Goal: Check status: Check status

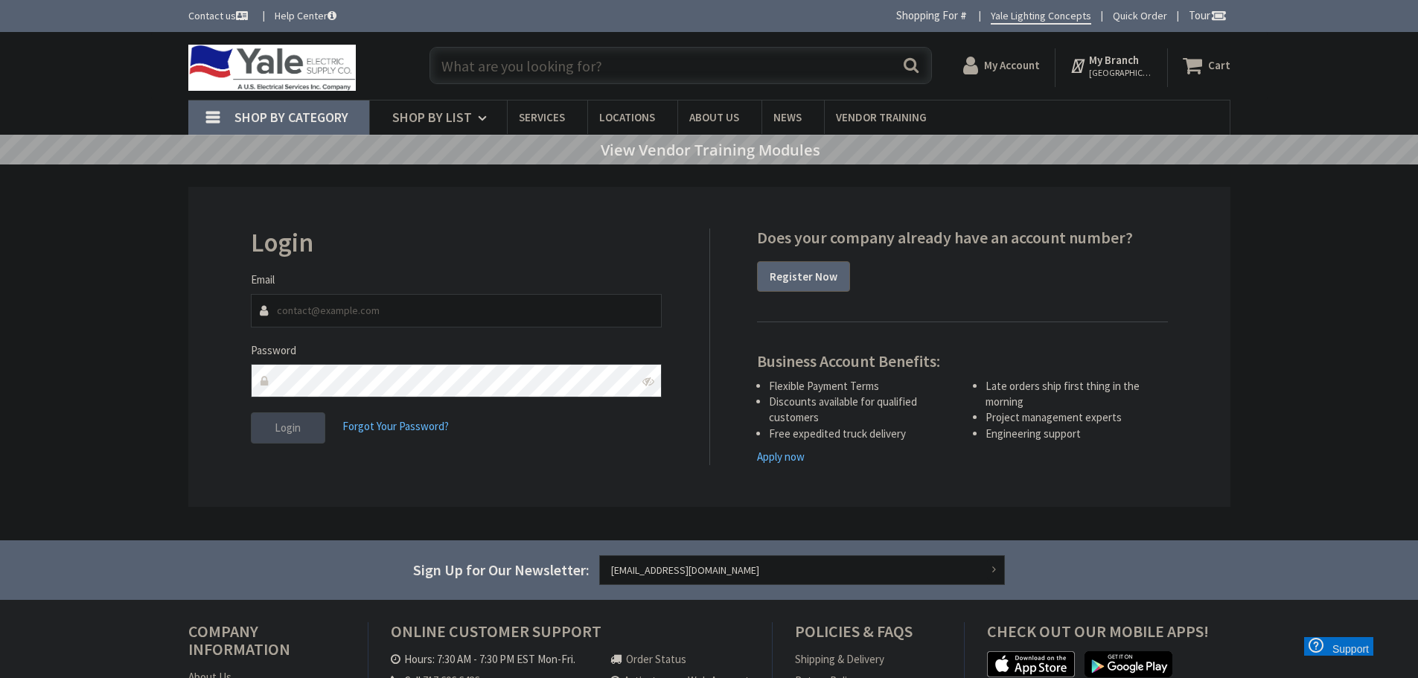
type input "[EMAIL_ADDRESS][DOMAIN_NAME]"
click at [292, 436] on button "Login" at bounding box center [288, 428] width 74 height 31
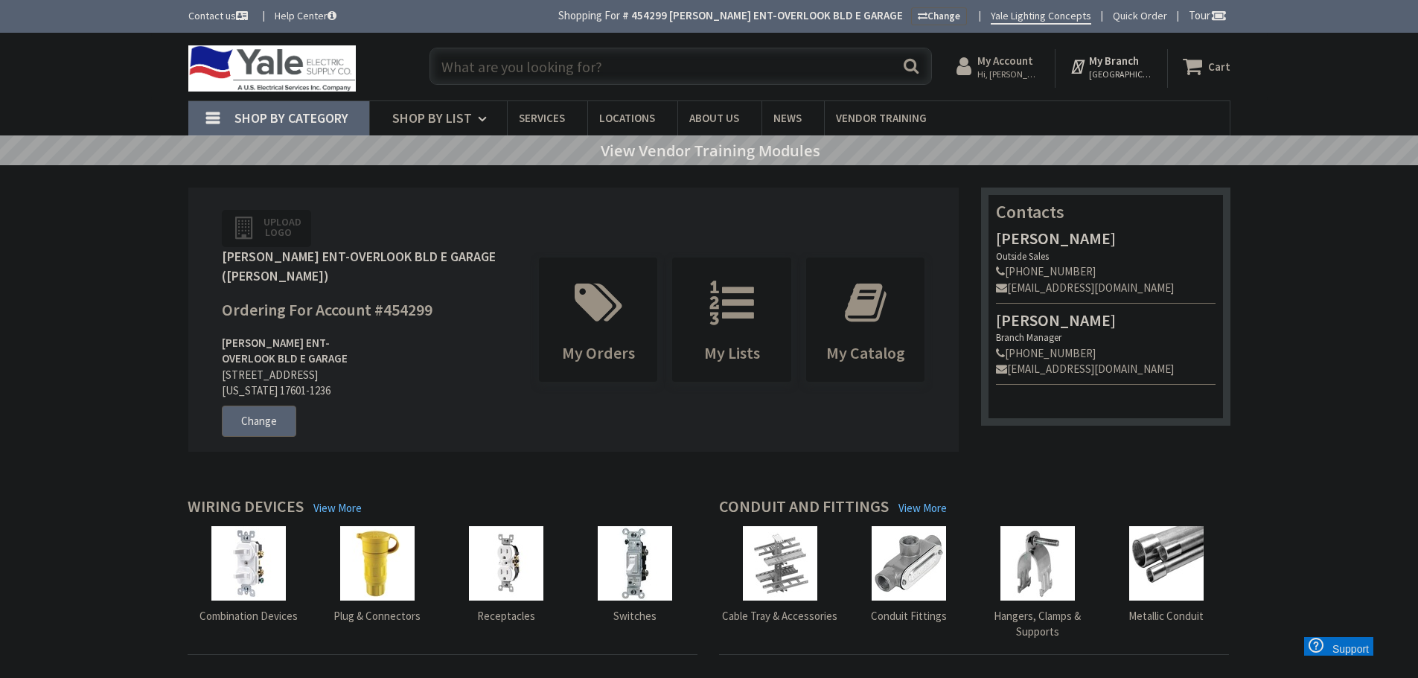
click at [1013, 66] on strong "My Account" at bounding box center [1006, 61] width 56 height 14
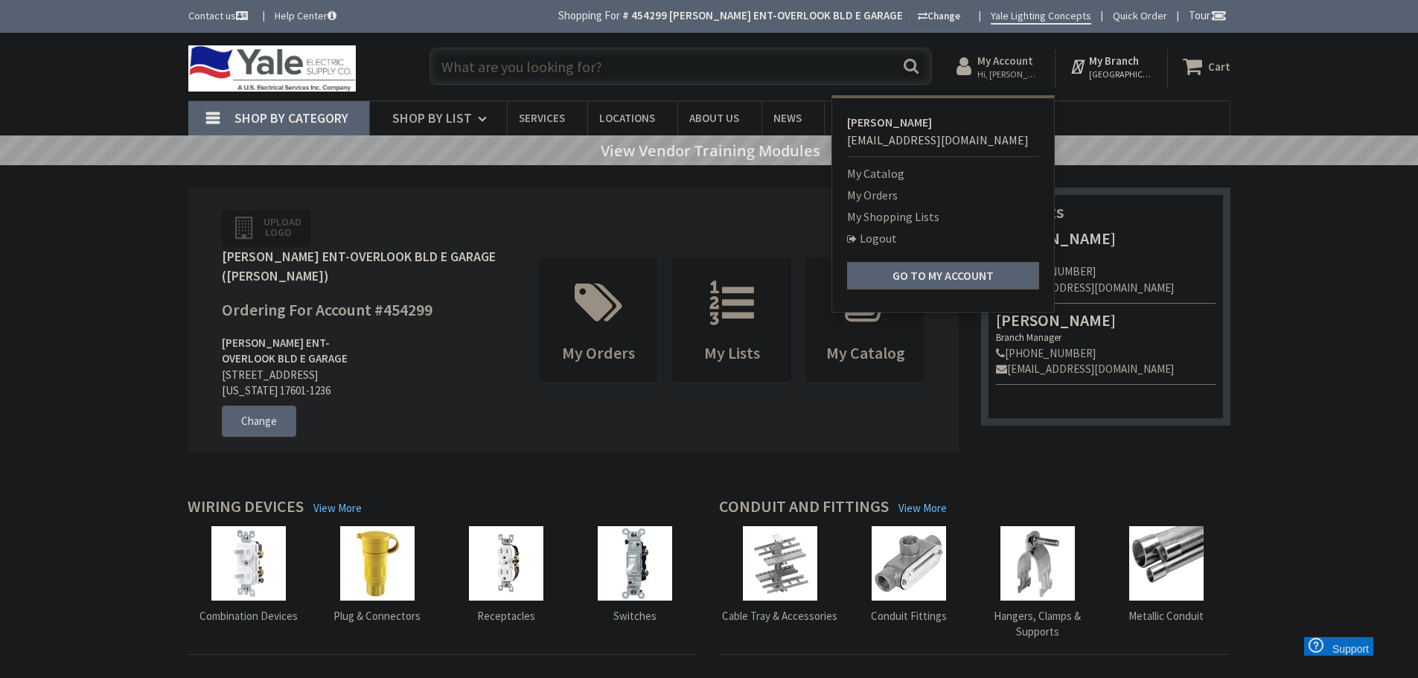
click at [885, 189] on link "My Orders" at bounding box center [872, 195] width 51 height 18
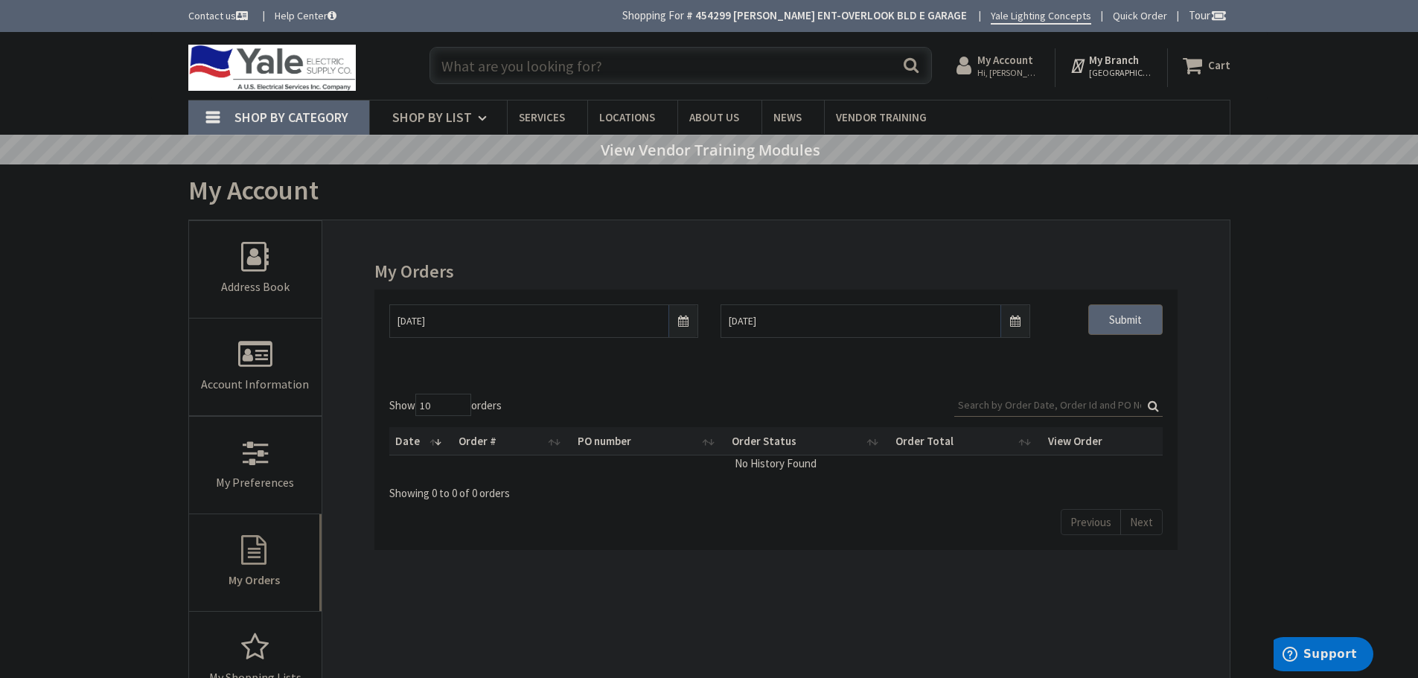
click at [1053, 398] on input "Search:" at bounding box center [1058, 405] width 208 height 22
drag, startPoint x: 1046, startPoint y: 401, endPoint x: 995, endPoint y: 406, distance: 51.6
click at [995, 406] on input "1263008-006" at bounding box center [1058, 406] width 208 height 22
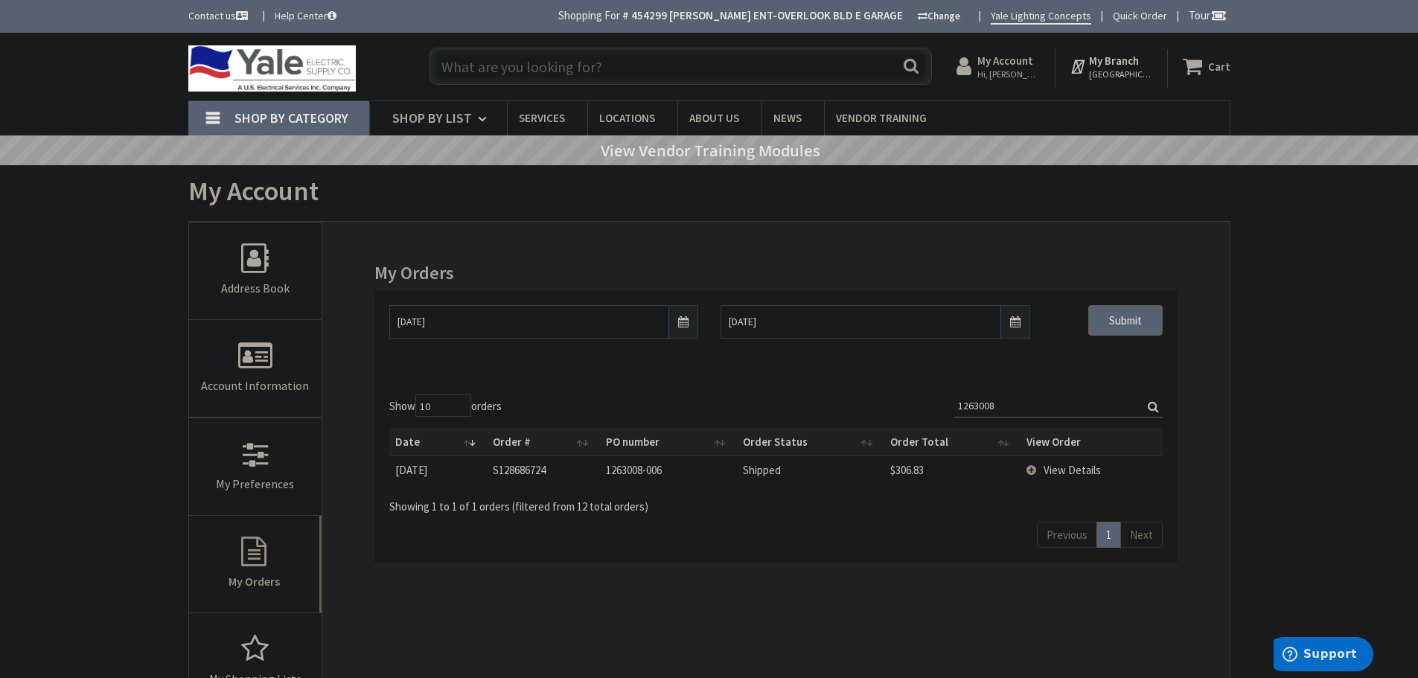
type input "1263008"
click at [1030, 465] on td "View Details" at bounding box center [1092, 470] width 142 height 28
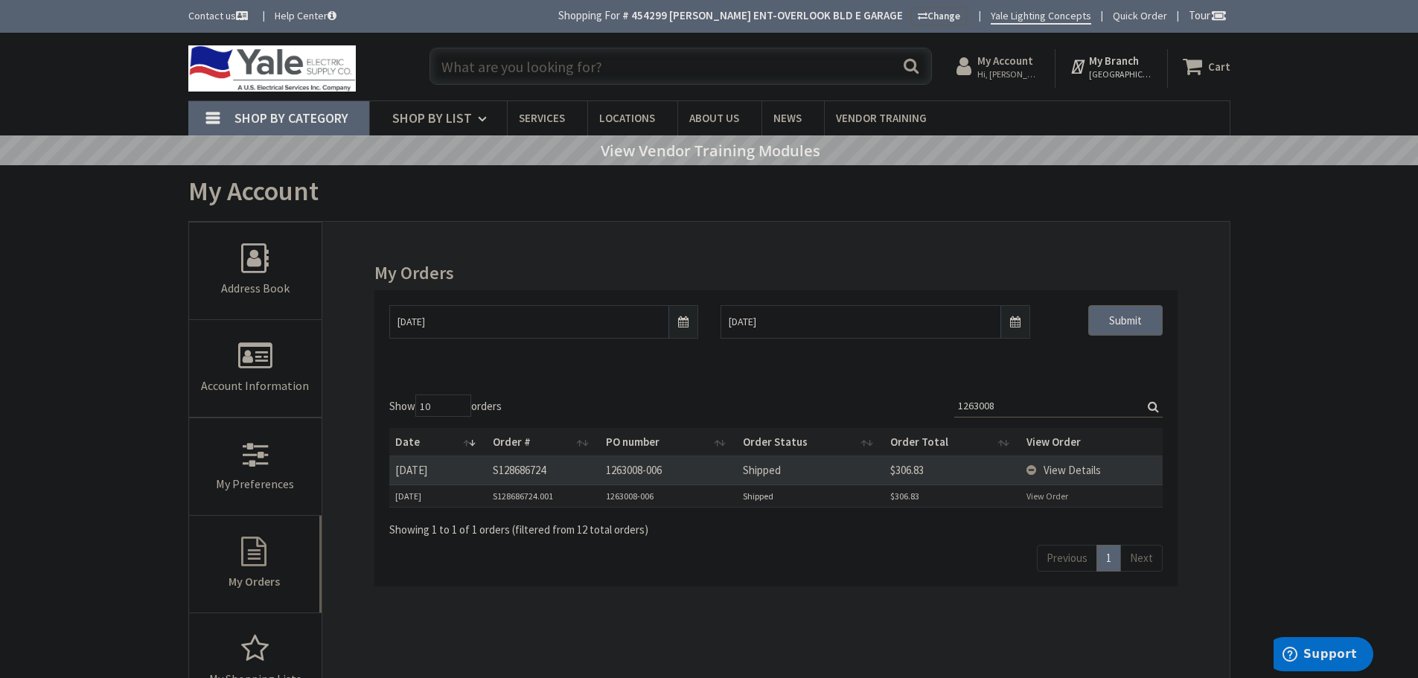
click at [1044, 491] on link "View Order" at bounding box center [1048, 496] width 42 height 13
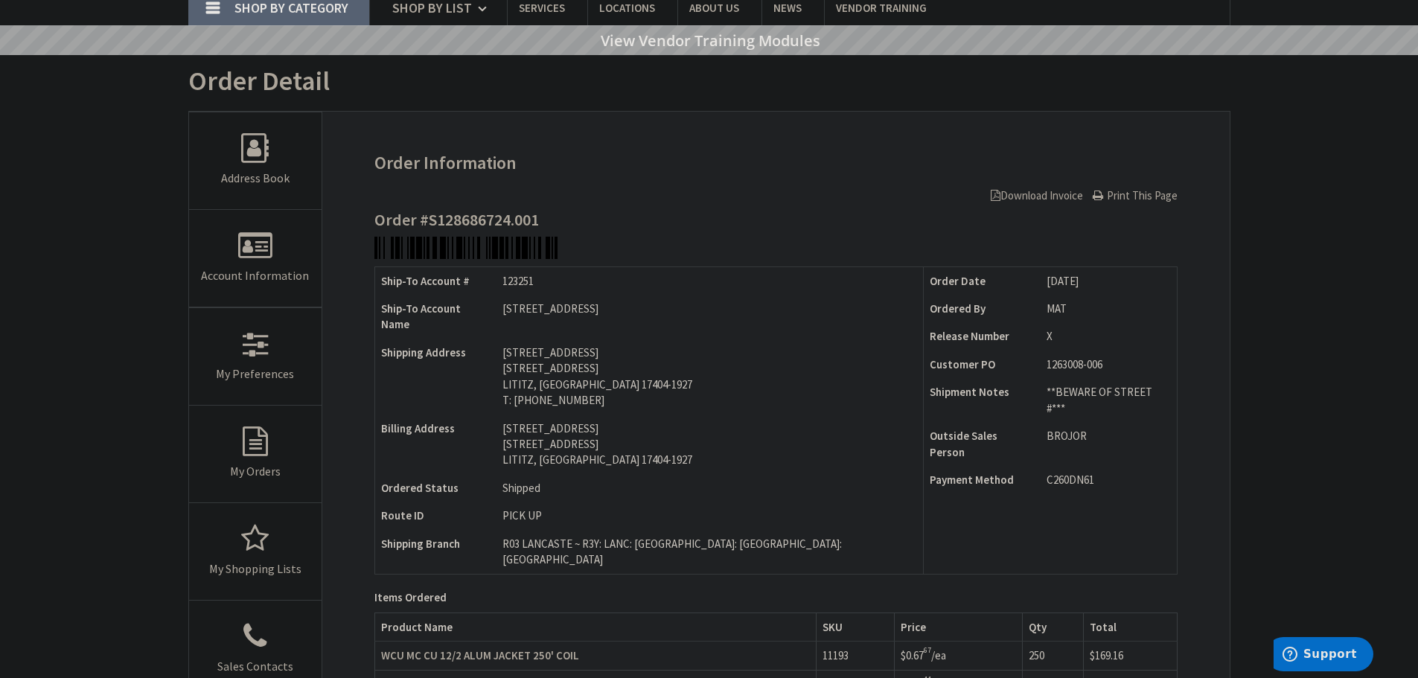
scroll to position [447, 0]
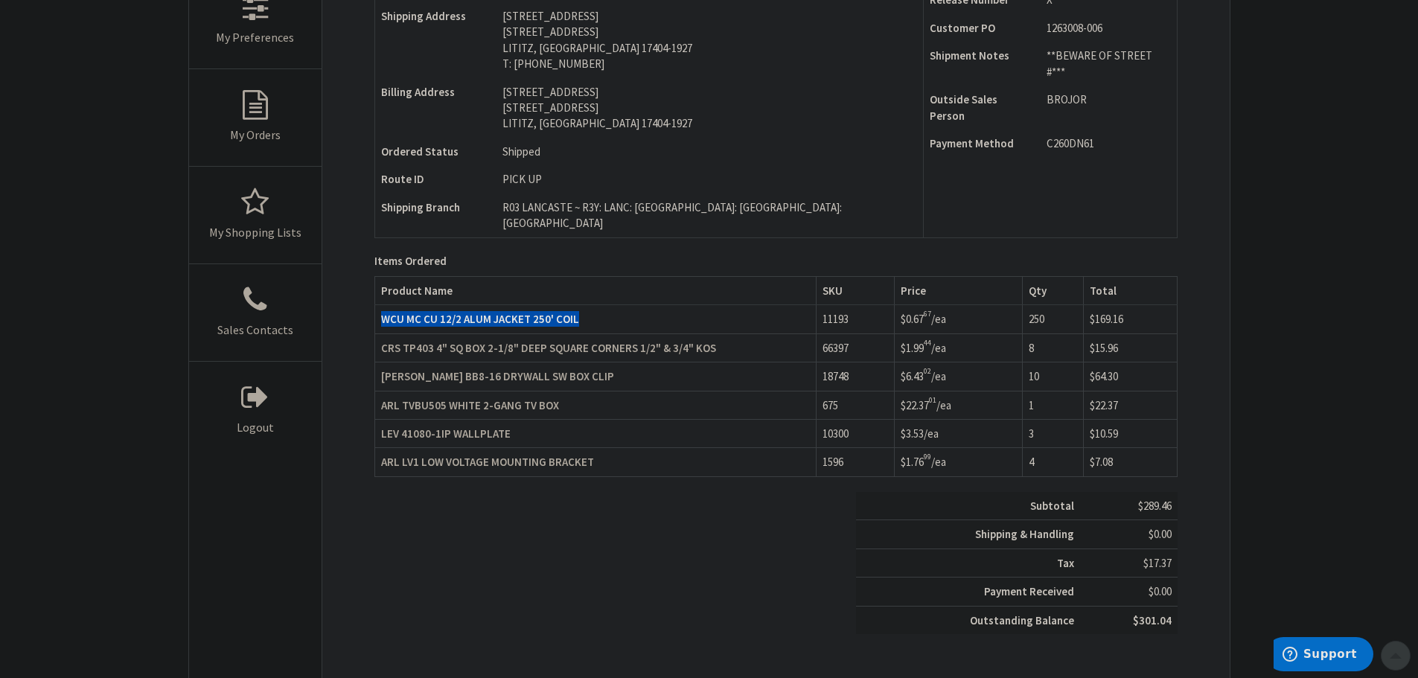
drag, startPoint x: 583, startPoint y: 284, endPoint x: 385, endPoint y: 285, distance: 198.0
click at [385, 305] on td "WCU MC CU 12/2 ALUM JACKET 250' COIL" at bounding box center [595, 319] width 441 height 28
copy strong "WCU MC CU 12/2 ALUM JACKET 250' COIL"
click at [840, 305] on td "11193" at bounding box center [855, 319] width 78 height 28
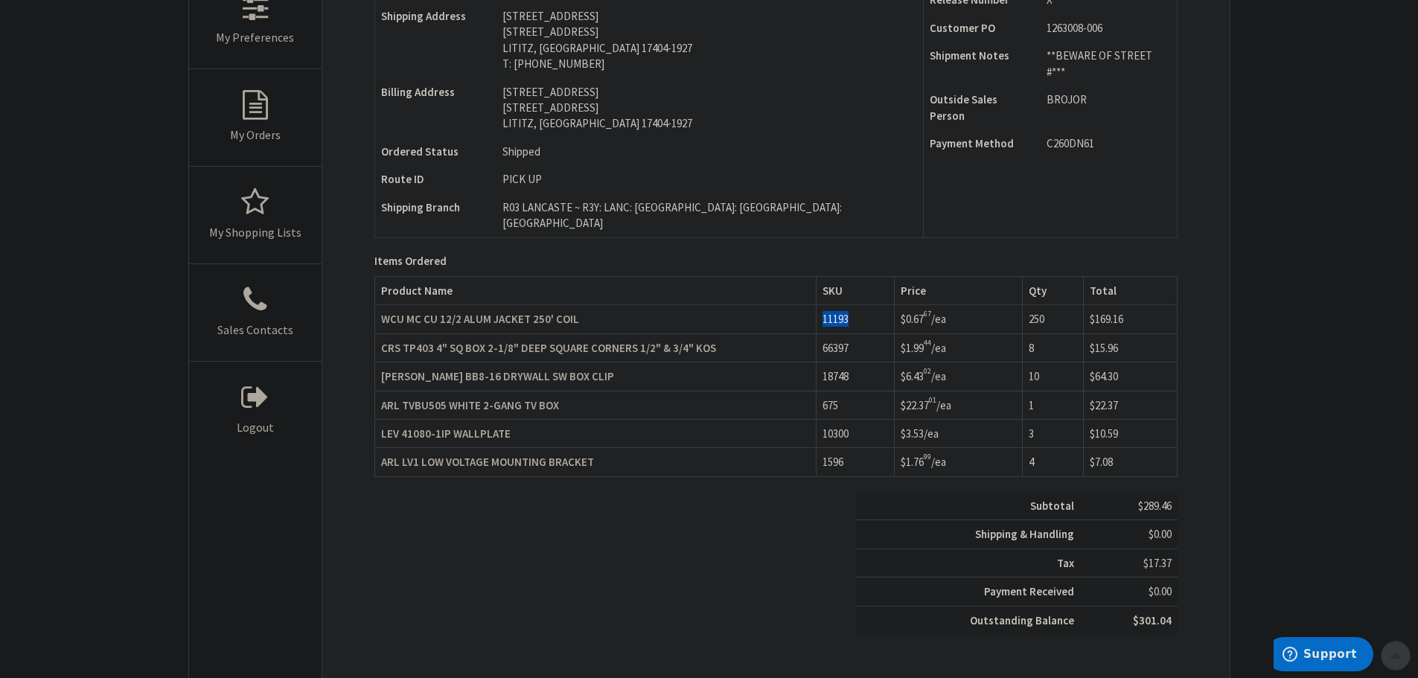
copy td "11193"
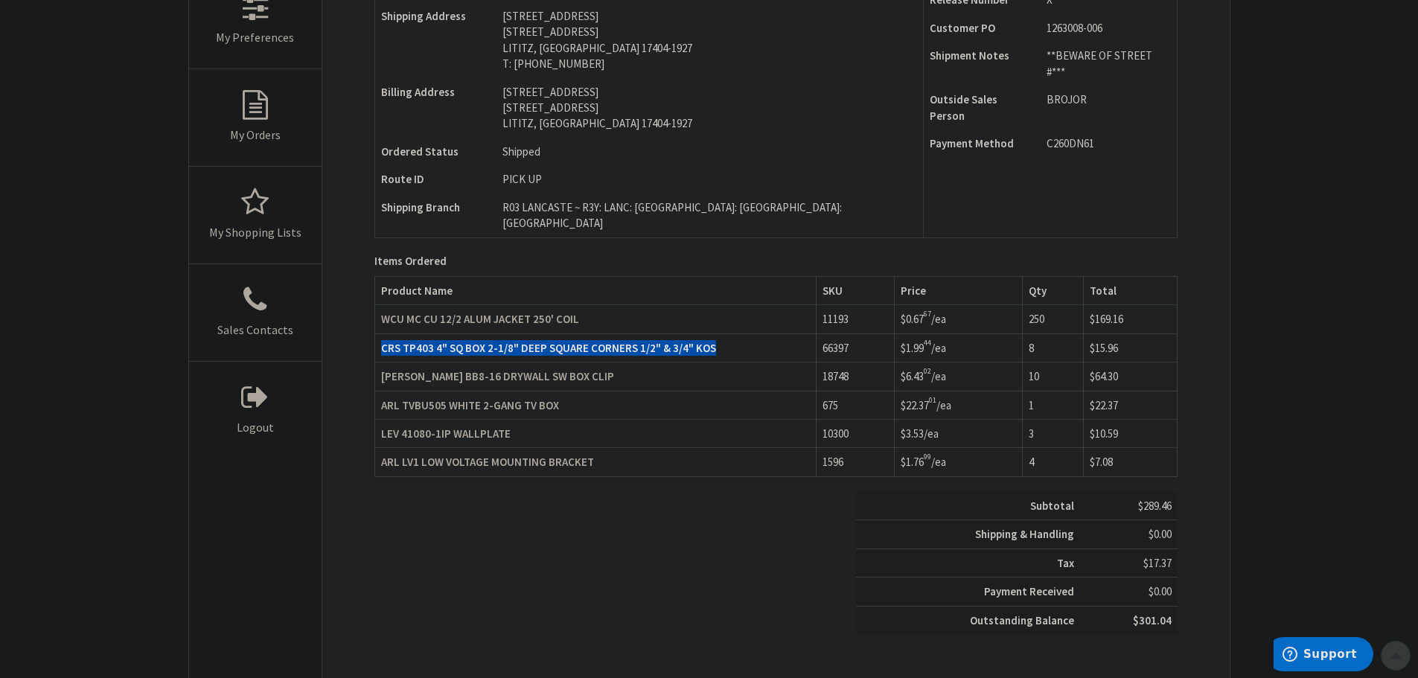
drag, startPoint x: 715, startPoint y: 316, endPoint x: 383, endPoint y: 321, distance: 332.1
click at [383, 334] on td "CRS TP403 4" SQ BOX 2-1/8" DEEP SQUARE CORNERS 1/2" & 3/4" KOS" at bounding box center [595, 348] width 441 height 28
copy strong "CRS TP403 4" SQ BOX 2-1/8" DEEP SQUARE CORNERS 1/2" & 3/4" KOS"
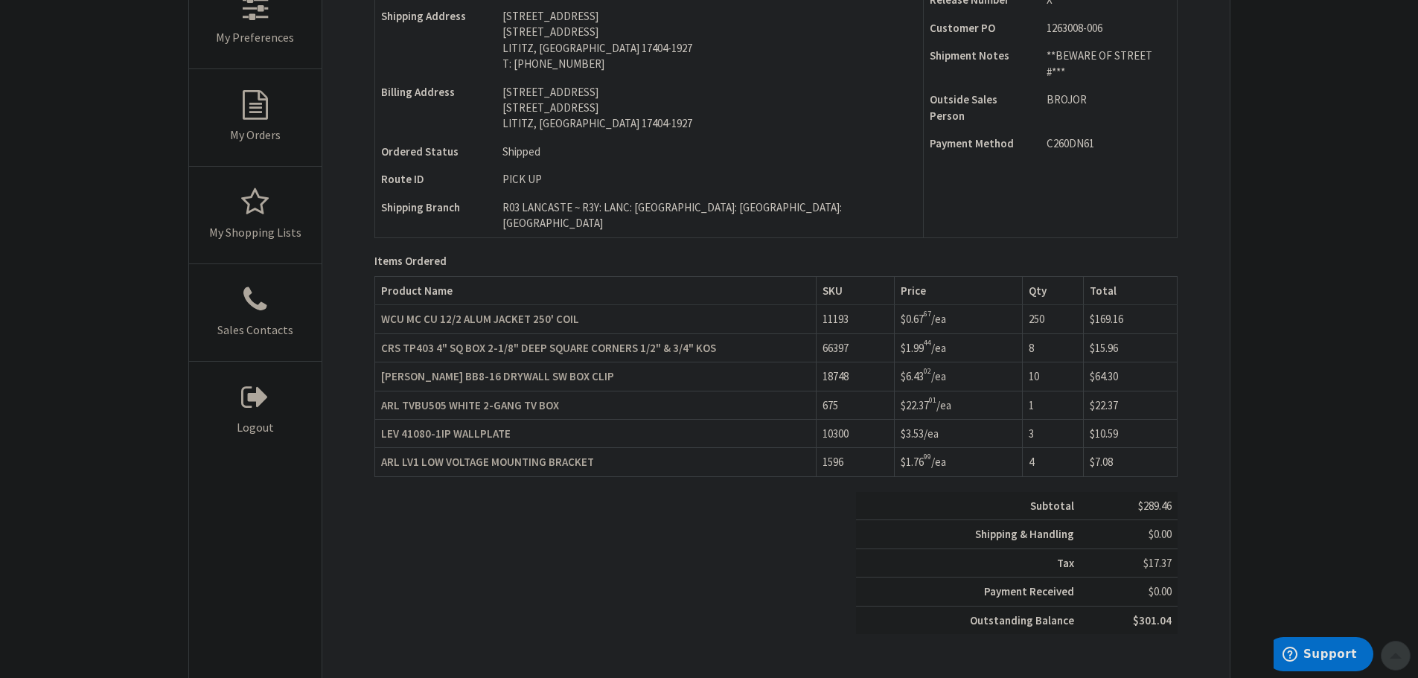
click at [837, 334] on td "66397" at bounding box center [855, 348] width 78 height 28
click at [836, 334] on td "66397" at bounding box center [855, 348] width 78 height 28
copy td "66397"
drag, startPoint x: 558, startPoint y: 339, endPoint x: 382, endPoint y: 346, distance: 175.9
click at [382, 363] on td "BLINE BB8-16 DRYWALL SW BOX CLIP" at bounding box center [595, 377] width 441 height 28
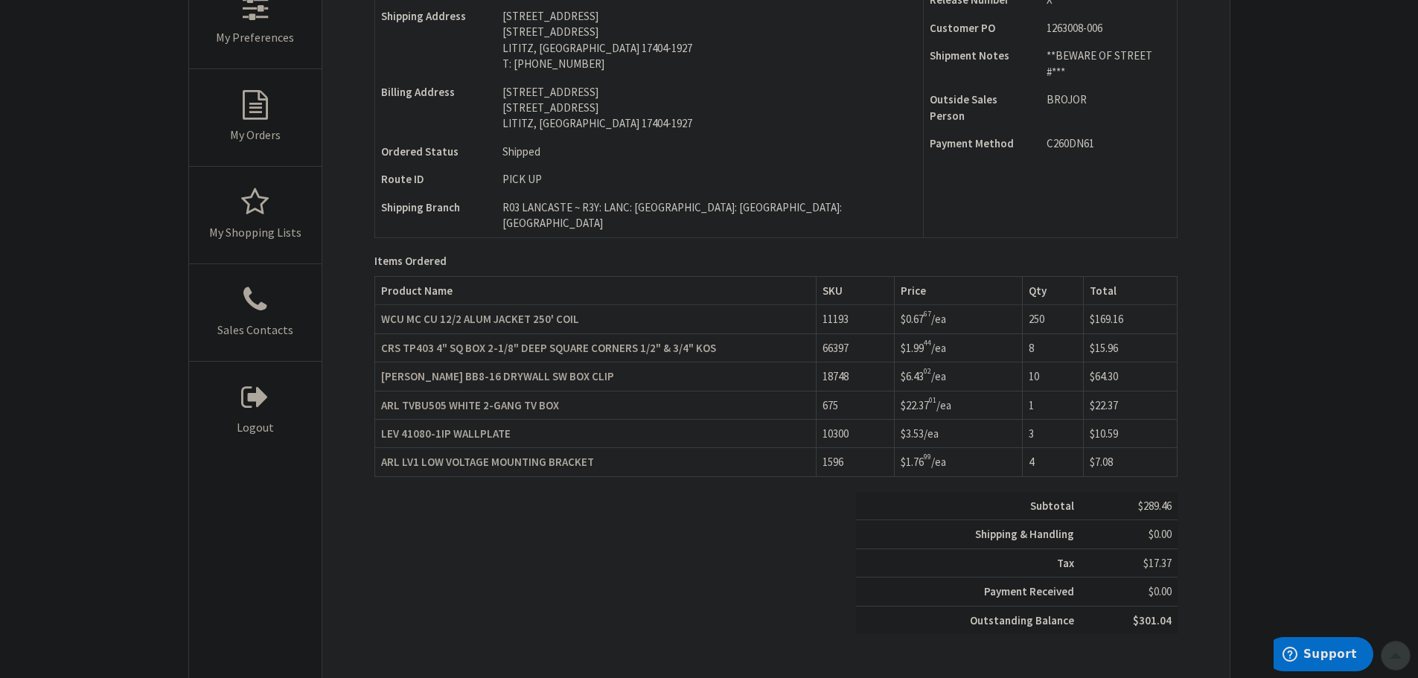
drag, startPoint x: 425, startPoint y: 334, endPoint x: 672, endPoint y: 350, distance: 246.9
click at [682, 363] on td "BLINE BB8-16 DRYWALL SW BOX CLIP" at bounding box center [595, 377] width 441 height 28
drag, startPoint x: 561, startPoint y: 347, endPoint x: 383, endPoint y: 345, distance: 178.7
click at [383, 363] on td "BLINE BB8-16 DRYWALL SW BOX CLIP" at bounding box center [595, 377] width 441 height 28
copy strong "BLINE BB8-16 DRYWALL SW BOX CLIP"
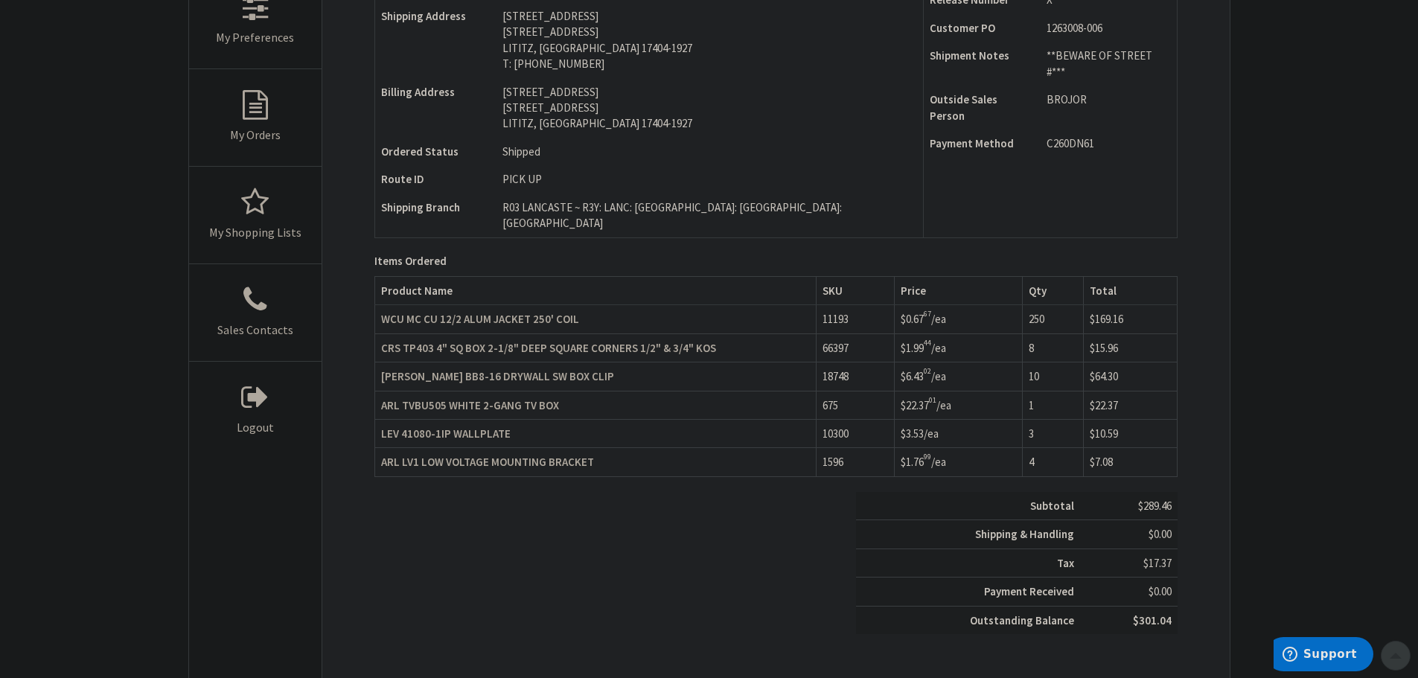
click at [836, 363] on td "18748" at bounding box center [855, 377] width 78 height 28
copy td "18748"
drag, startPoint x: 558, startPoint y: 370, endPoint x: 383, endPoint y: 371, distance: 174.2
click at [383, 391] on td "ARL TVBU505 WHITE 2-GANG TV BOX" at bounding box center [595, 405] width 441 height 28
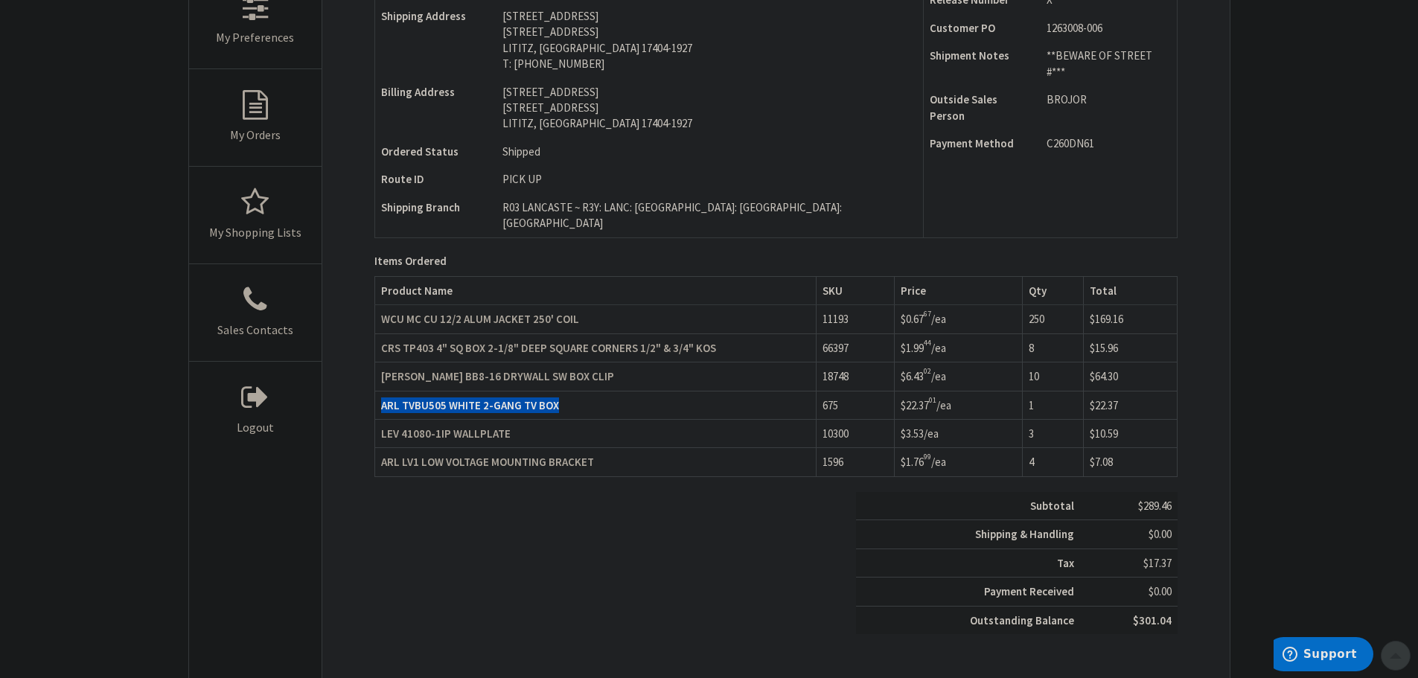
copy strong "ARL TVBU505 WHITE 2-GANG TV BOX"
drag, startPoint x: 508, startPoint y: 401, endPoint x: 384, endPoint y: 402, distance: 123.6
click at [384, 420] on td "LEV 41080-1IP WALLPLATE" at bounding box center [595, 434] width 441 height 28
copy strong "LEV 41080-1IP WALLPLATE"
click at [846, 420] on td "10300" at bounding box center [855, 434] width 78 height 28
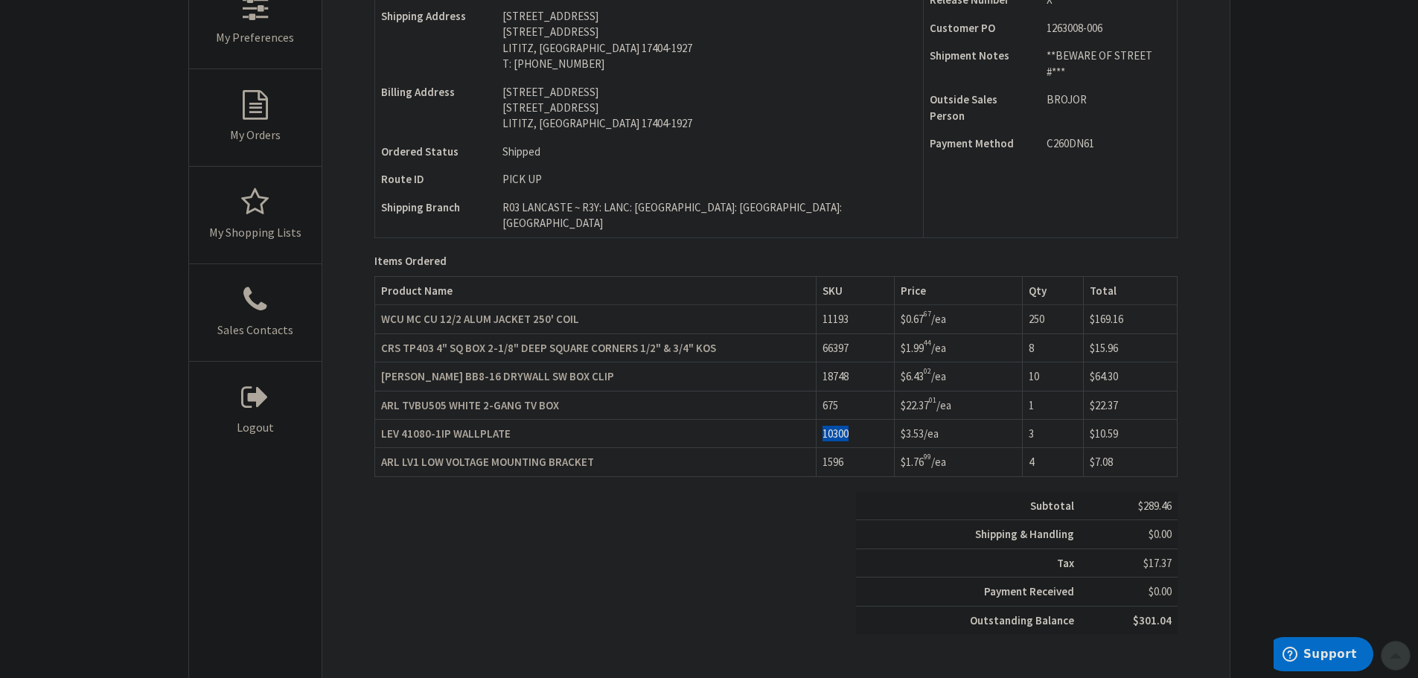
click at [845, 420] on td "10300" at bounding box center [855, 434] width 78 height 28
copy td "10300"
drag, startPoint x: 595, startPoint y: 428, endPoint x: 384, endPoint y: 431, distance: 210.7
click at [383, 448] on td "ARL LV1 LOW VOLTAGE MOUNTING BRACKET" at bounding box center [595, 462] width 441 height 28
copy strong "ARL LV1 LOW VOLTAGE MOUNTING BRACKET"
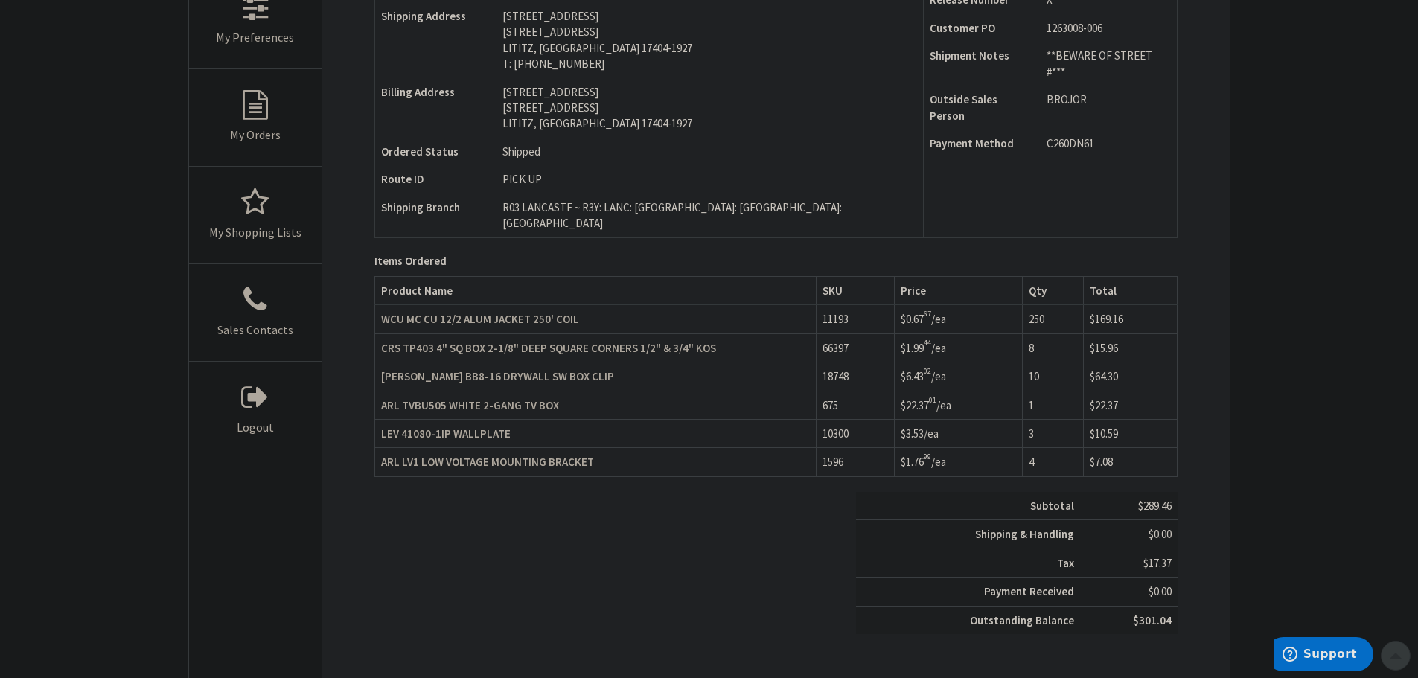
click at [829, 448] on td "1596" at bounding box center [855, 462] width 78 height 28
click at [832, 448] on td "1596" at bounding box center [855, 462] width 78 height 28
click at [838, 448] on td "1596" at bounding box center [855, 462] width 78 height 28
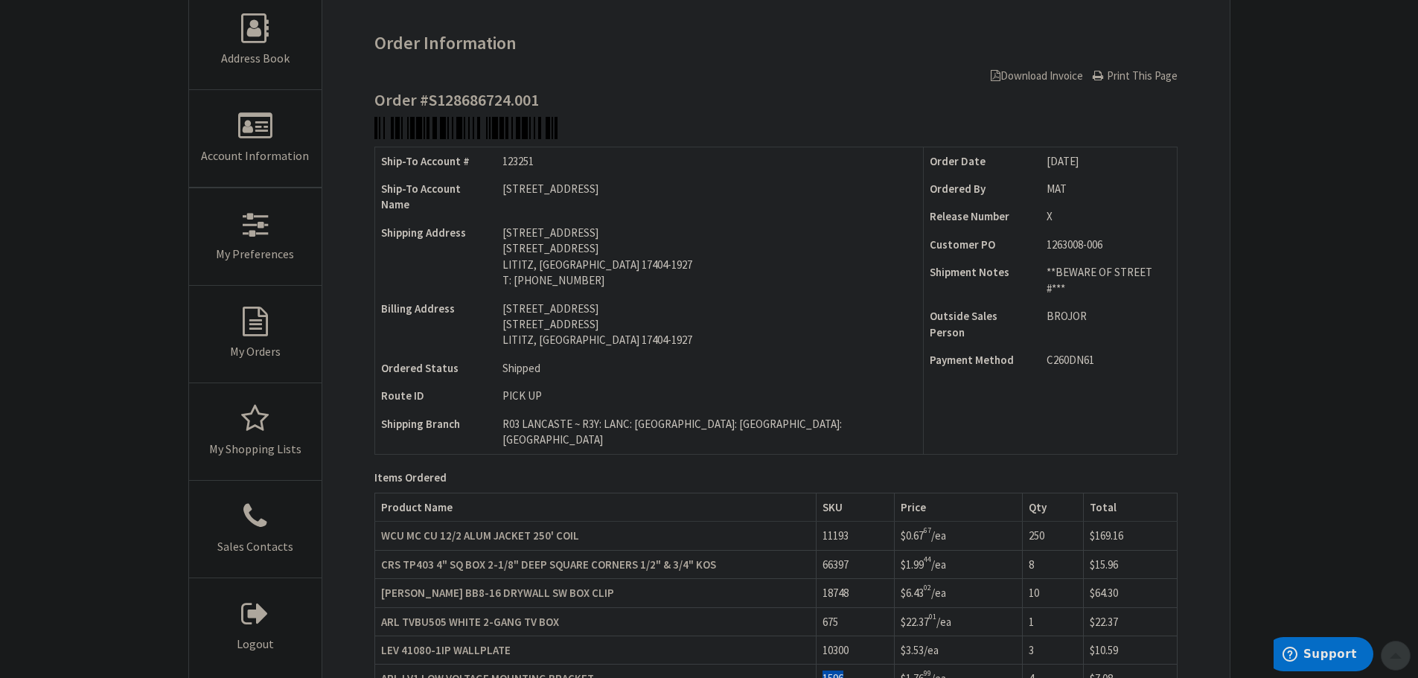
scroll to position [0, 0]
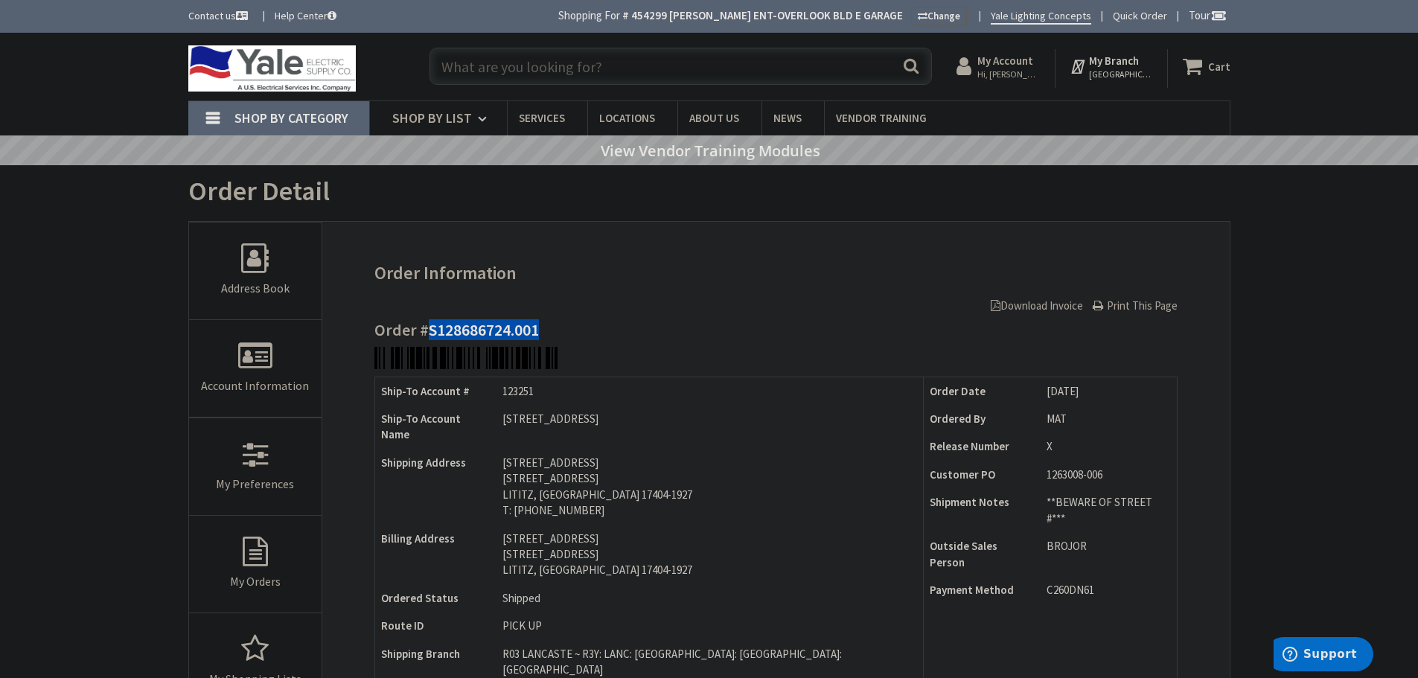
drag, startPoint x: 538, startPoint y: 330, endPoint x: 428, endPoint y: 324, distance: 110.3
click at [427, 325] on h4 "Order #S128686724.001" at bounding box center [775, 330] width 803 height 18
